Goal: Register for event/course

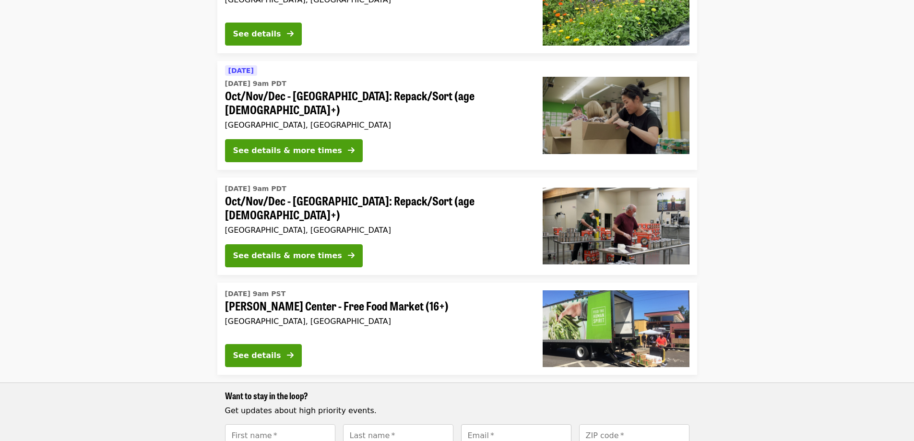
scroll to position [1007, 0]
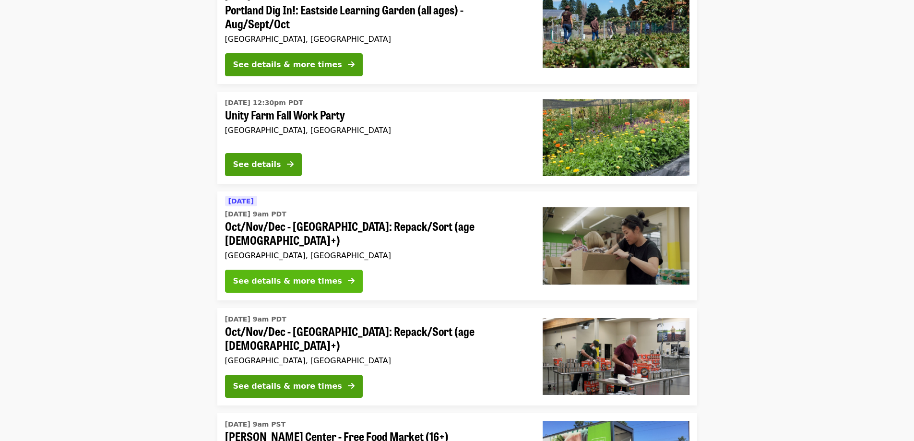
click at [320, 270] on button "See details & more times" at bounding box center [294, 281] width 138 height 23
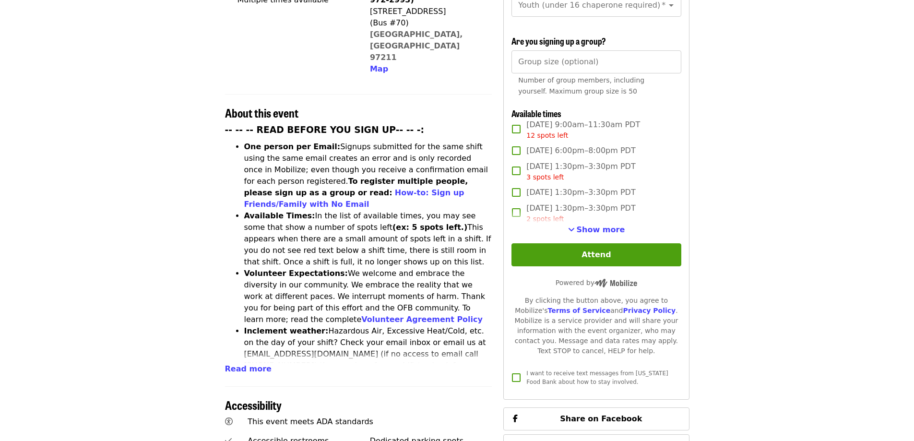
scroll to position [288, 0]
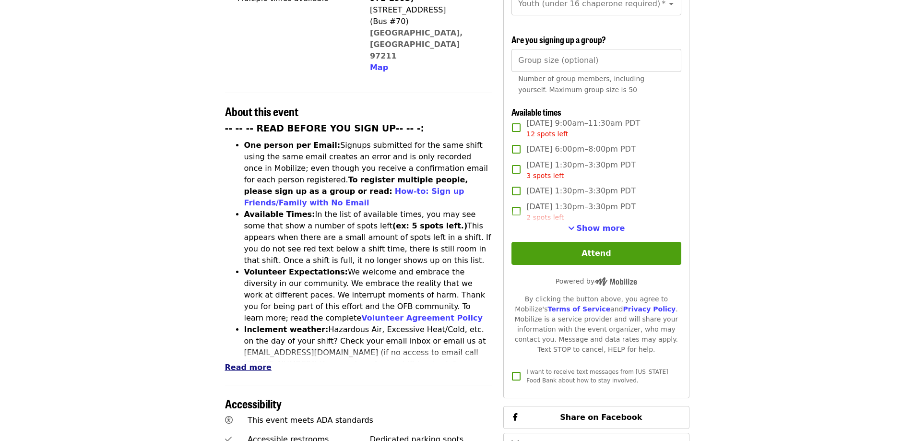
click at [250, 363] on span "Read more" at bounding box center [248, 367] width 47 height 9
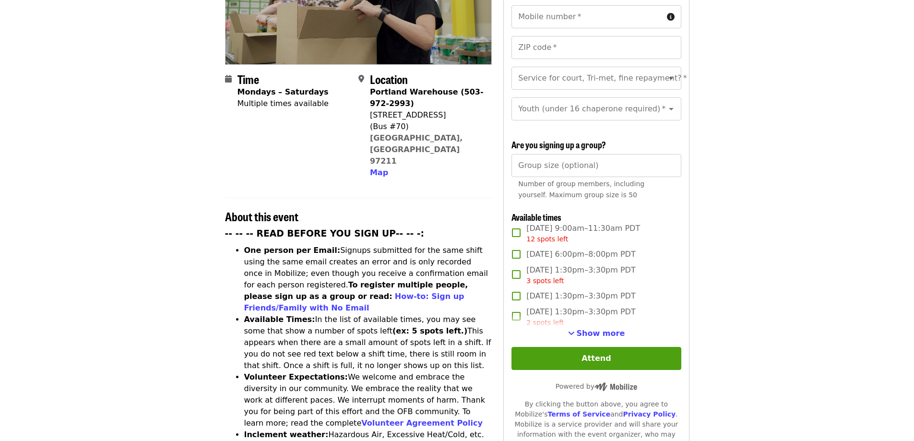
scroll to position [192, 0]
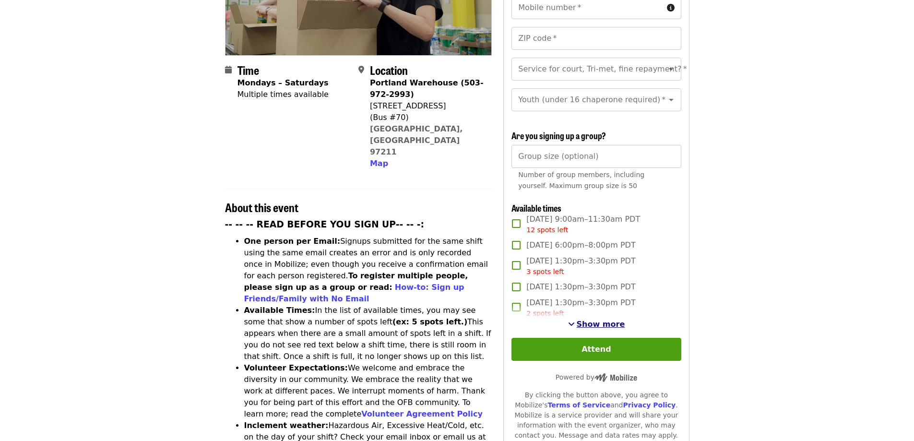
click at [596, 319] on span "Show more" at bounding box center [600, 323] width 48 height 9
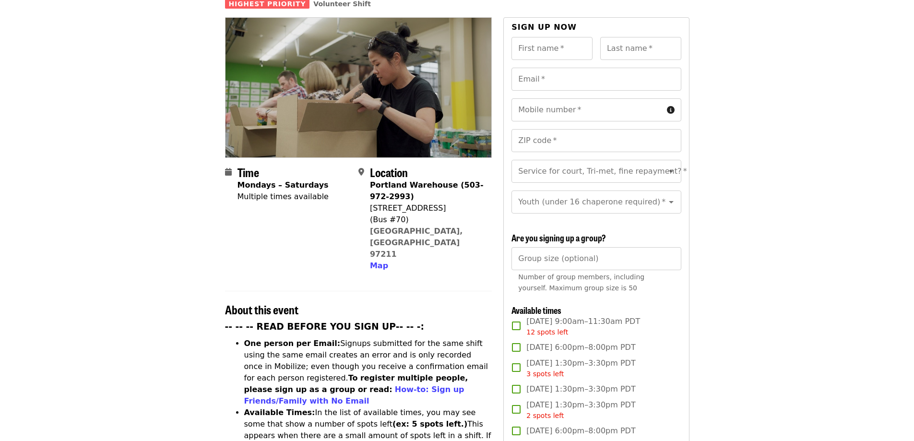
scroll to position [0, 0]
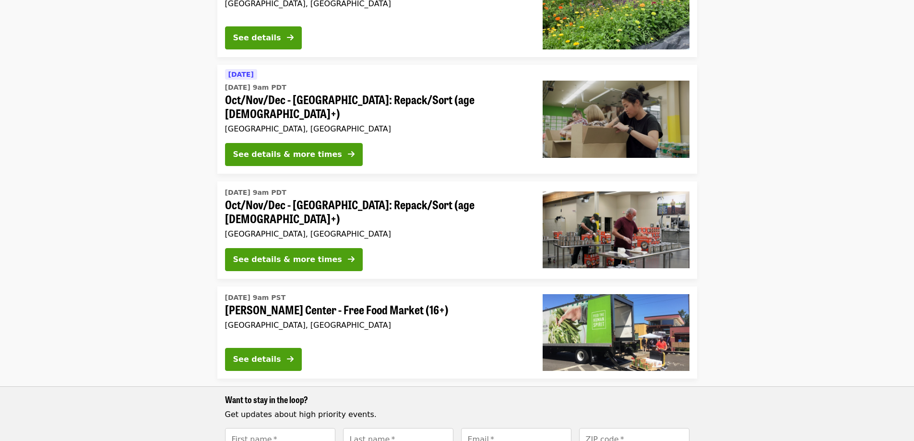
scroll to position [1199, 0]
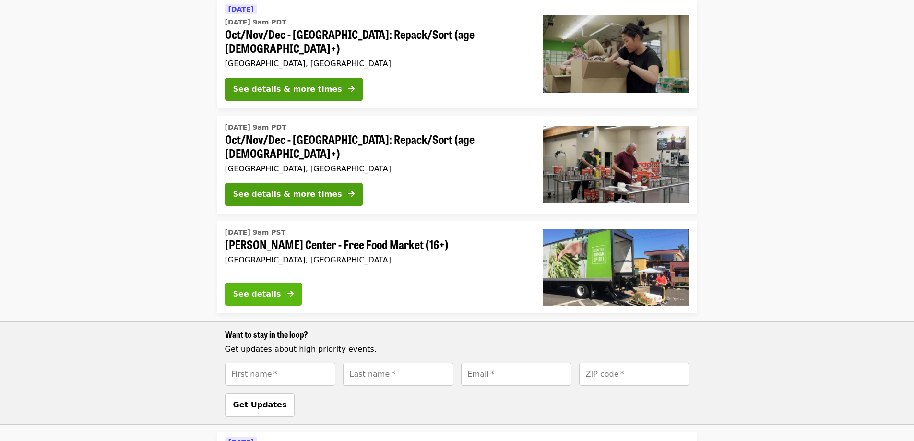
click at [280, 288] on div "See details" at bounding box center [257, 294] width 48 height 12
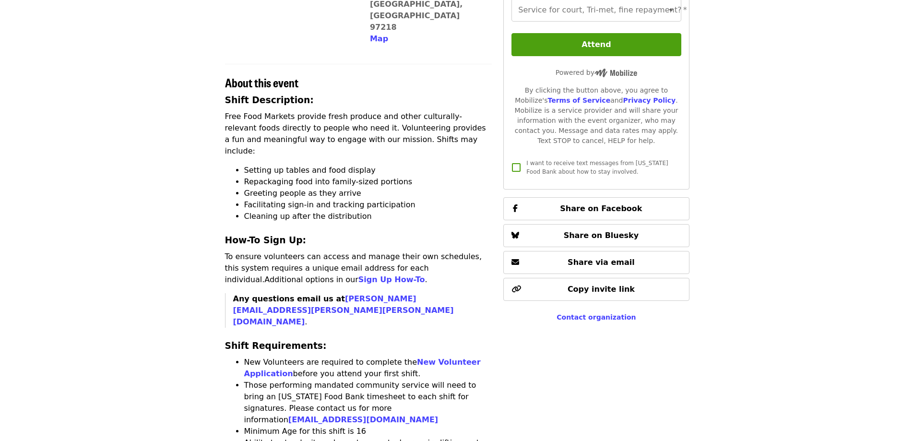
scroll to position [623, 0]
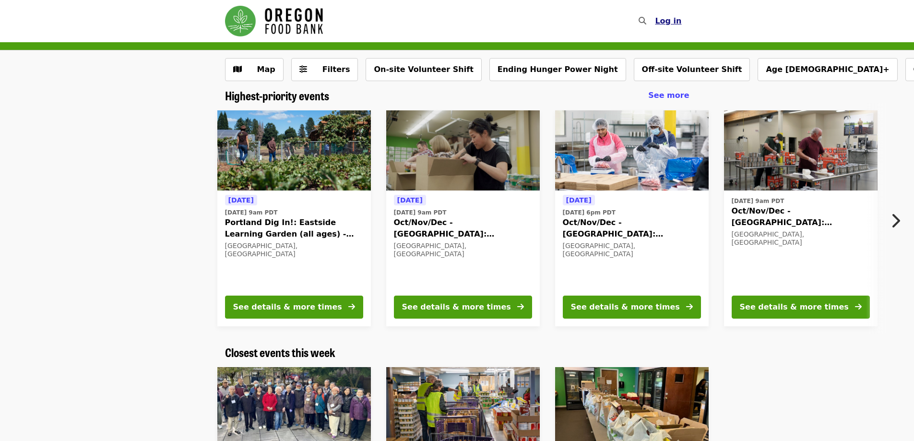
click at [666, 21] on span "Log in" at bounding box center [668, 20] width 26 height 9
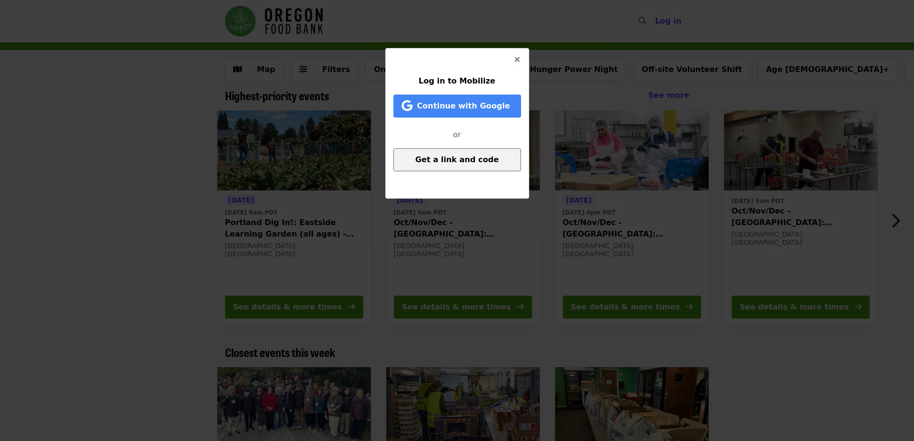
click at [481, 161] on span "Get a link and code" at bounding box center [456, 159] width 83 height 9
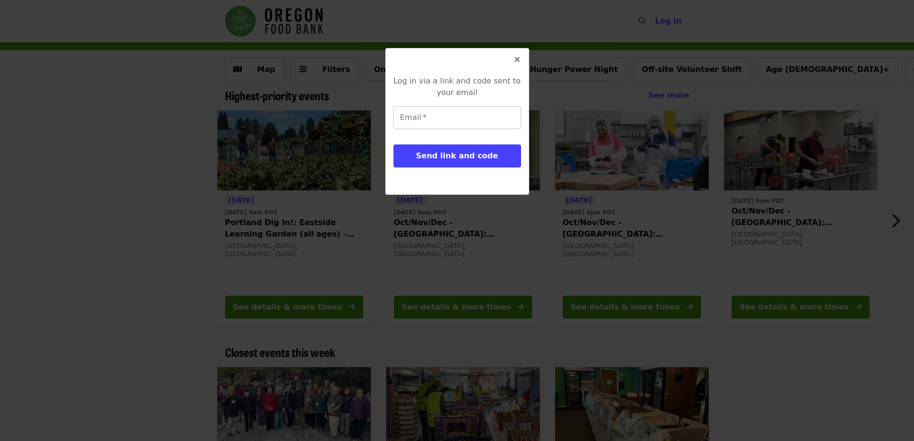
click at [457, 114] on input "Email   *" at bounding box center [457, 117] width 128 height 23
type input "**********"
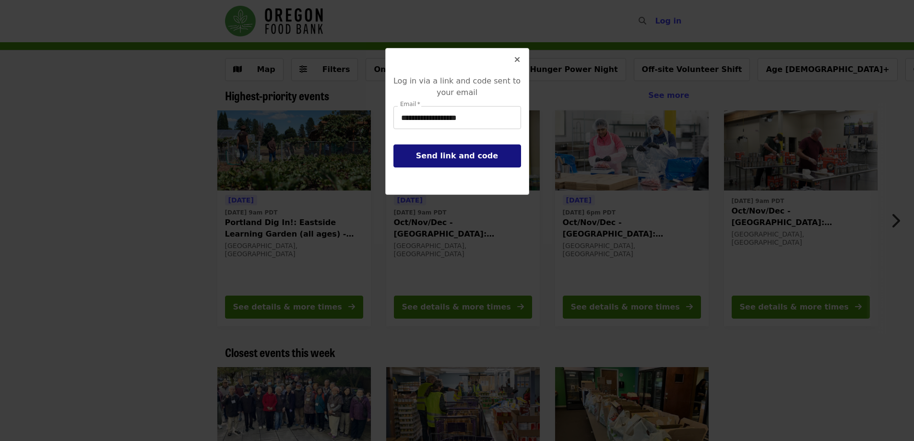
click at [451, 157] on span "Send link and code" at bounding box center [457, 155] width 82 height 9
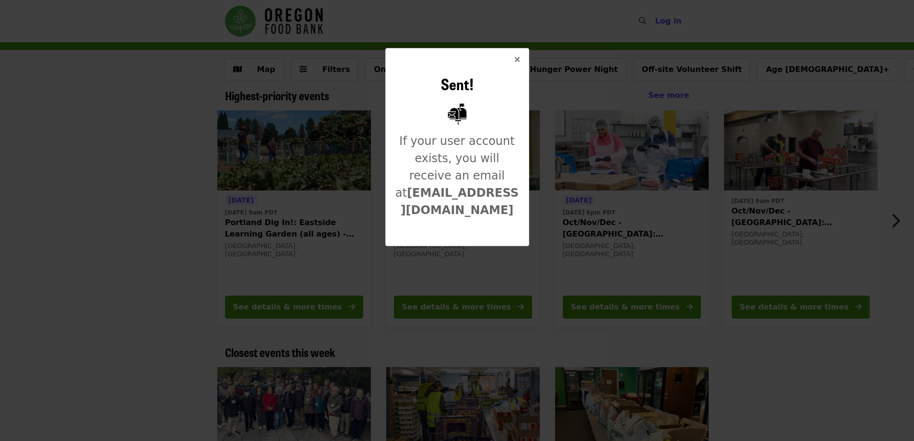
click at [517, 59] on icon "times icon" at bounding box center [517, 59] width 6 height 9
